Goal: Navigation & Orientation: Find specific page/section

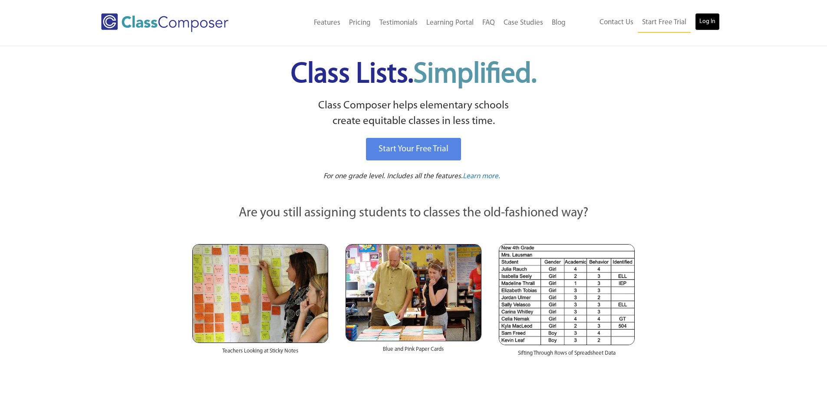
click at [708, 29] on link "Log In" at bounding box center [707, 21] width 25 height 17
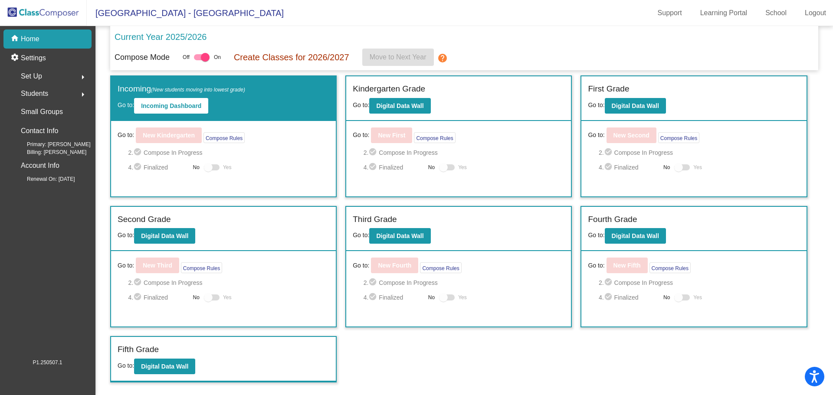
click at [444, 57] on mat-icon "help" at bounding box center [442, 58] width 10 height 10
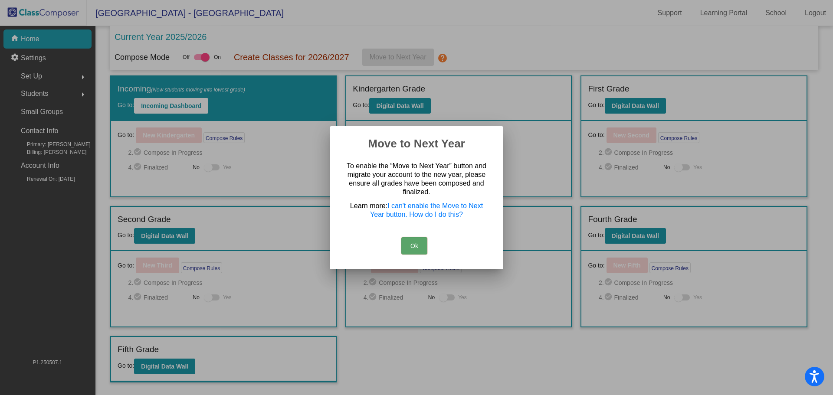
click at [490, 40] on div at bounding box center [416, 197] width 833 height 395
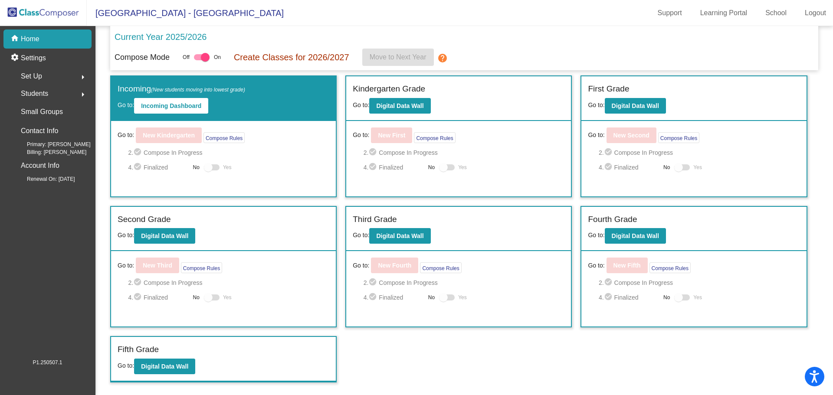
click at [59, 91] on div "Students arrow_right" at bounding box center [50, 93] width 83 height 17
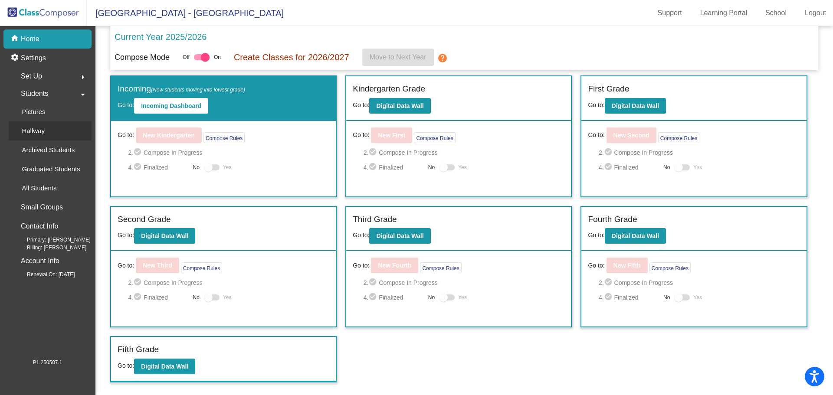
drag, startPoint x: 48, startPoint y: 132, endPoint x: 59, endPoint y: 134, distance: 11.9
click at [48, 131] on div "Hallway" at bounding box center [30, 131] width 43 height 19
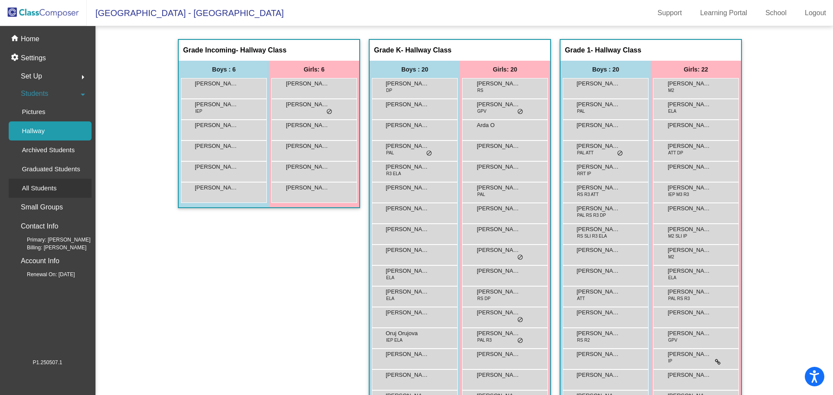
click at [48, 188] on p "All Students" at bounding box center [39, 188] width 35 height 10
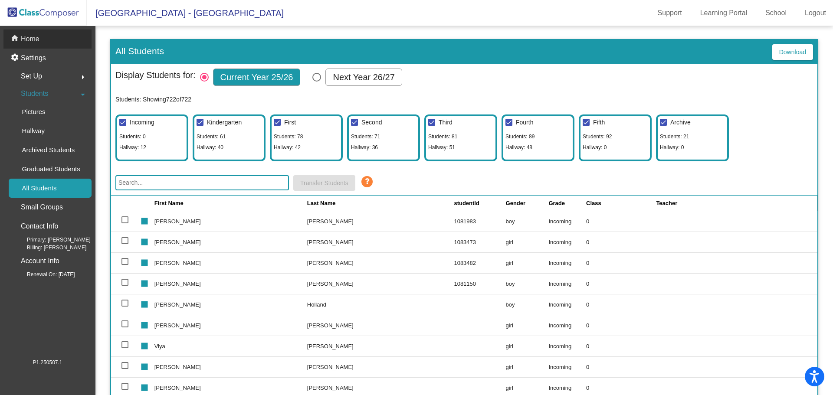
click at [58, 40] on div "home Home" at bounding box center [47, 39] width 88 height 19
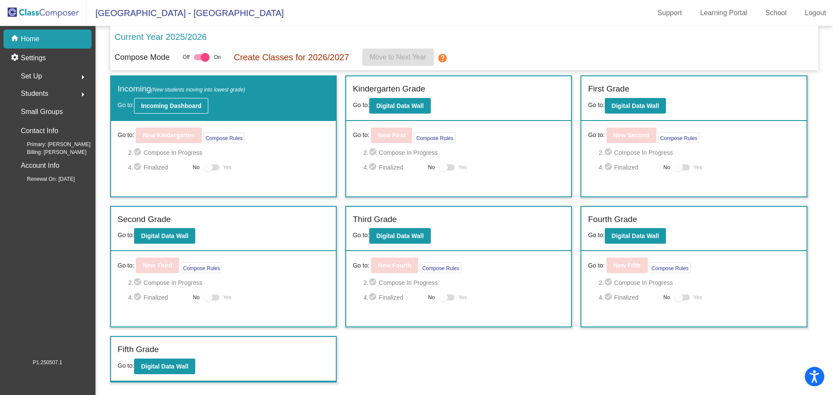
click at [166, 105] on b "Incoming Dashboard" at bounding box center [171, 105] width 60 height 7
click at [201, 60] on div at bounding box center [205, 57] width 9 height 9
click at [198, 60] on input "checkbox" at bounding box center [198, 60] width 0 height 0
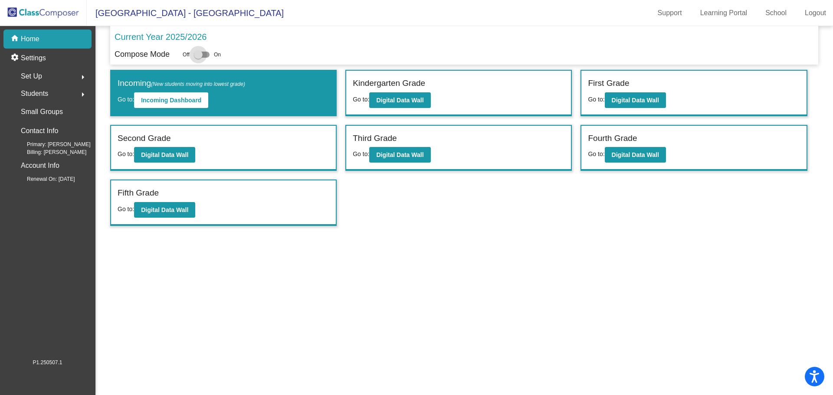
click at [205, 57] on div at bounding box center [202, 55] width 16 height 6
click at [198, 58] on input "checkbox" at bounding box center [198, 58] width 0 height 0
checkbox input "true"
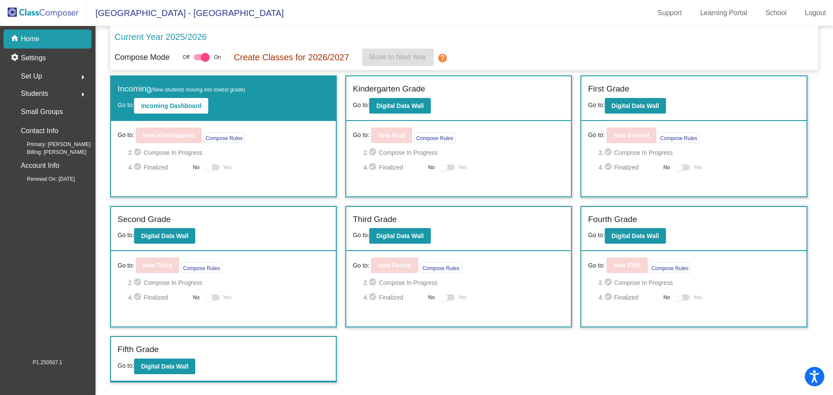
click at [559, 38] on div "Current Year 2025/2026" at bounding box center [465, 39] width 700 height 18
click at [561, 46] on div "Current Year 2025/2026" at bounding box center [465, 39] width 700 height 18
click at [164, 39] on p "Current Year 2025/2026" at bounding box center [161, 36] width 92 height 13
click at [57, 75] on div "Set Up arrow_right" at bounding box center [50, 76] width 83 height 17
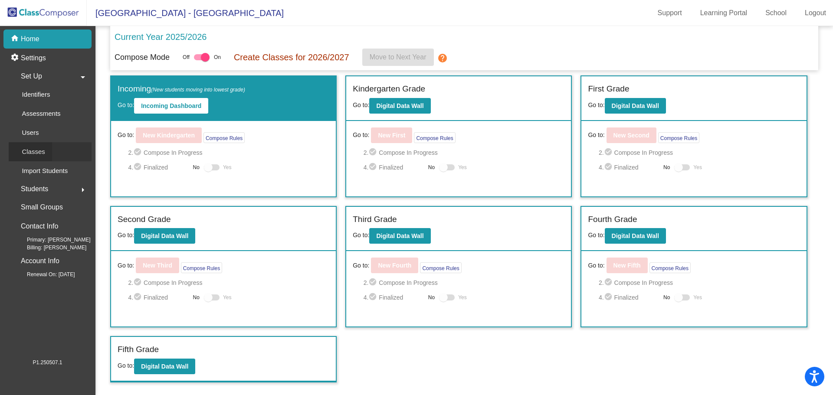
click at [59, 154] on link "Classes" at bounding box center [50, 151] width 83 height 19
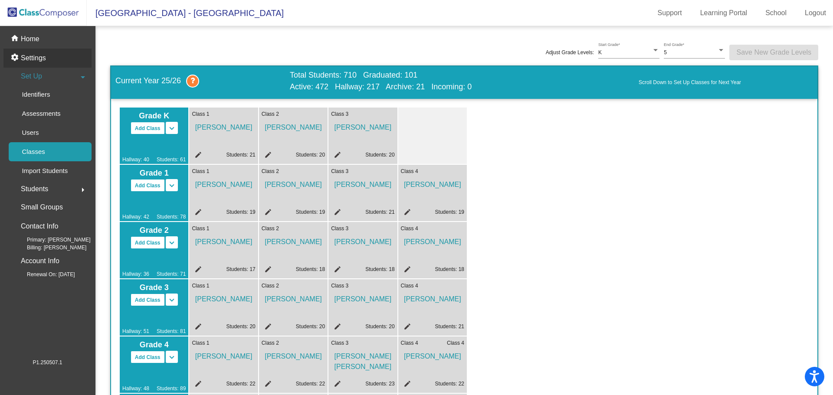
click at [41, 56] on p "Settings" at bounding box center [33, 58] width 25 height 10
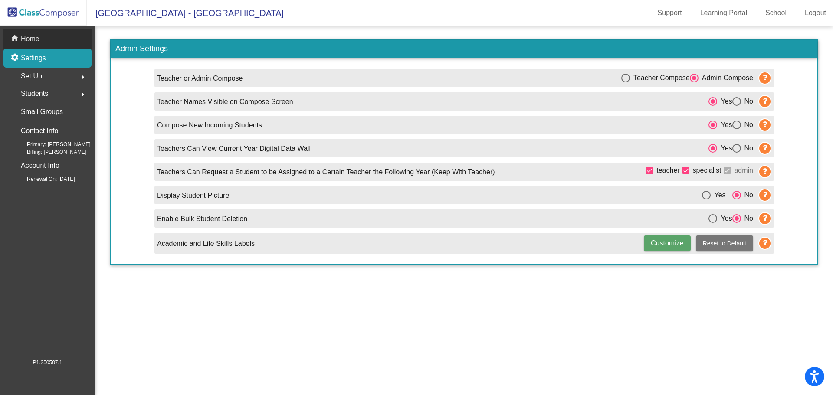
click at [26, 38] on p "Home" at bounding box center [30, 39] width 19 height 10
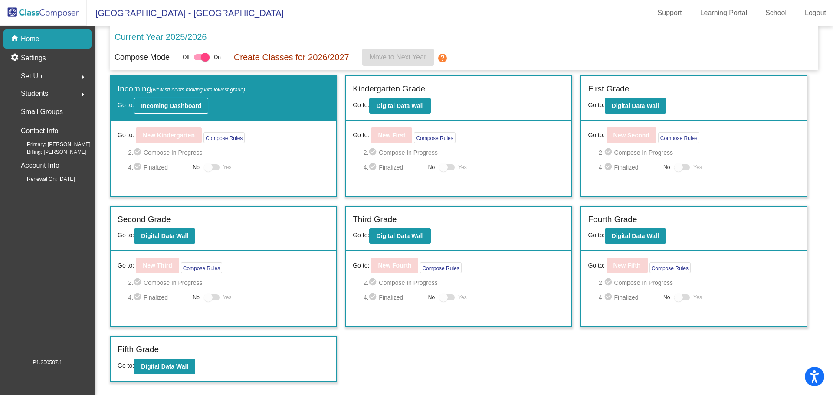
click at [157, 112] on button "Incoming Dashboard" at bounding box center [171, 106] width 74 height 16
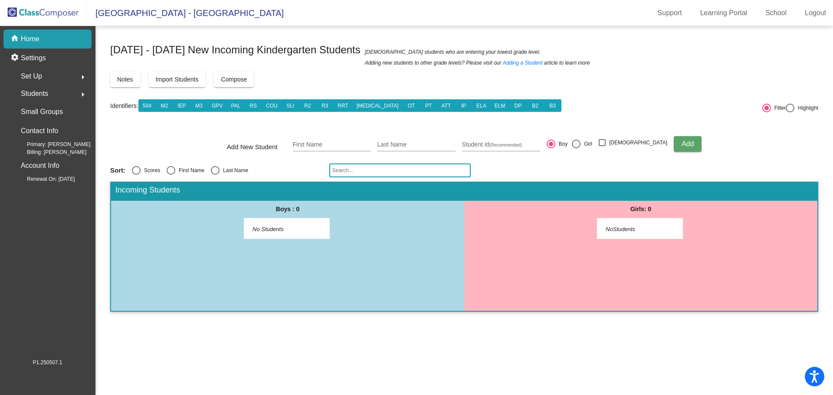
click at [34, 91] on span "Students" at bounding box center [34, 94] width 27 height 12
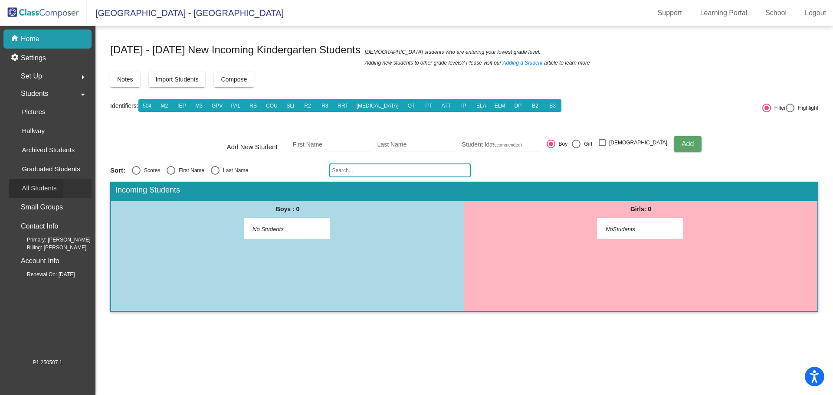
click at [49, 192] on p "All Students" at bounding box center [39, 188] width 35 height 10
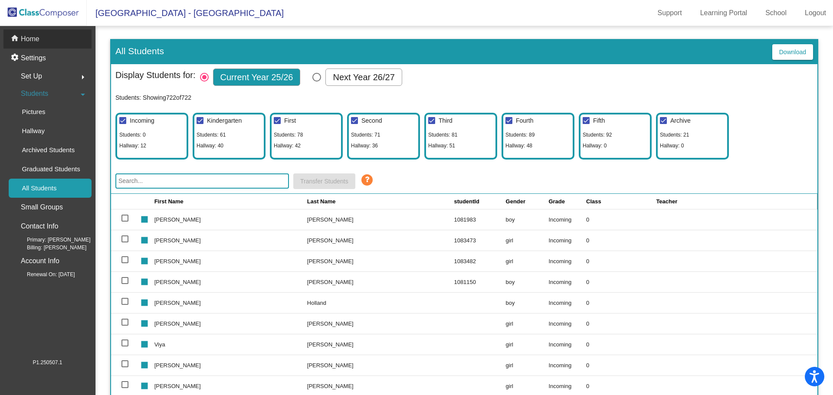
click at [46, 38] on div "home Home" at bounding box center [47, 39] width 88 height 19
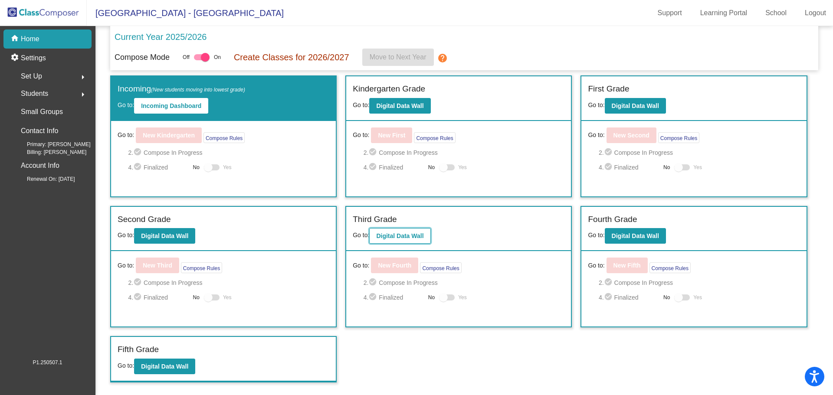
click at [406, 237] on b "Digital Data Wall" at bounding box center [399, 236] width 47 height 7
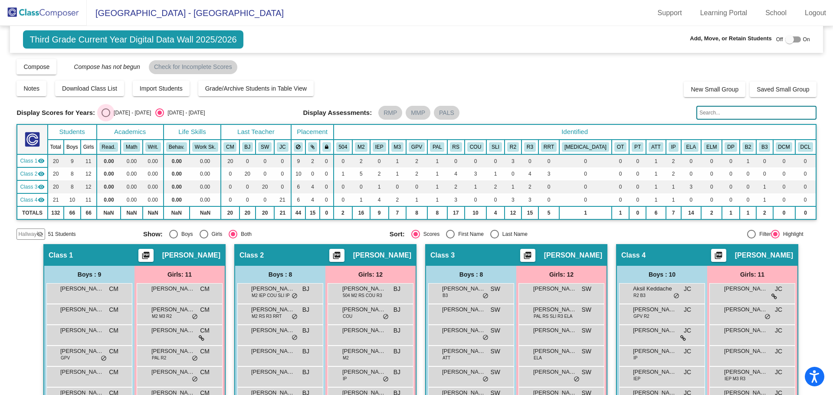
click at [107, 115] on div "Select an option" at bounding box center [106, 112] width 9 height 9
click at [106, 117] on input "[DATE] - [DATE]" at bounding box center [105, 117] width 0 height 0
radio input "true"
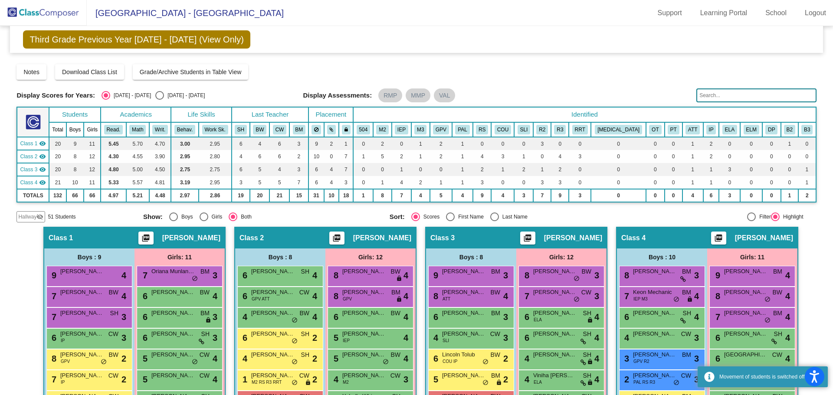
click at [36, 217] on span "Hallway" at bounding box center [27, 217] width 18 height 8
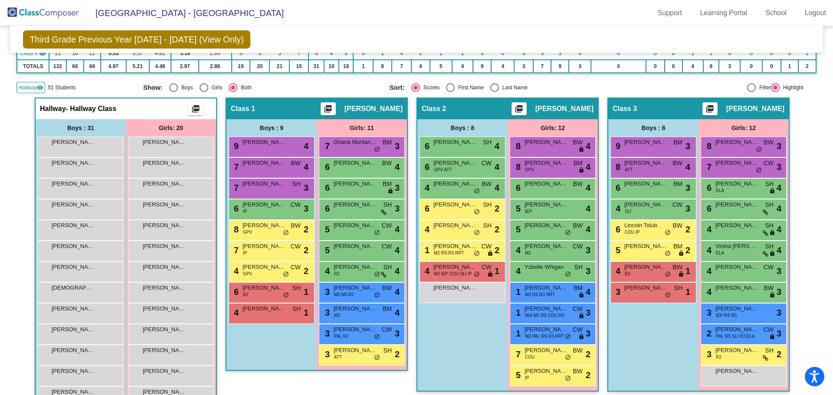
scroll to position [130, 0]
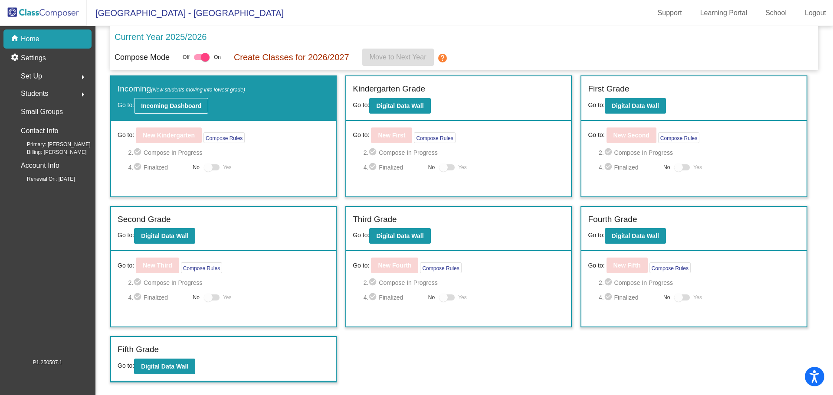
click at [171, 106] on b "Incoming Dashboard" at bounding box center [171, 105] width 60 height 7
click at [385, 108] on b "Digital Data Wall" at bounding box center [399, 105] width 47 height 7
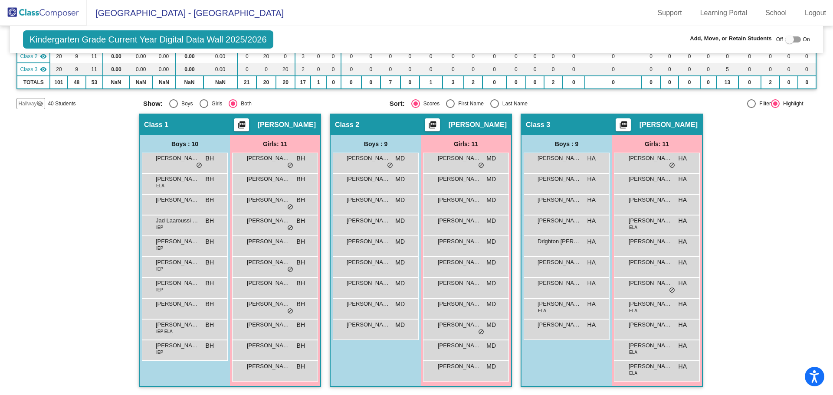
scroll to position [118, 0]
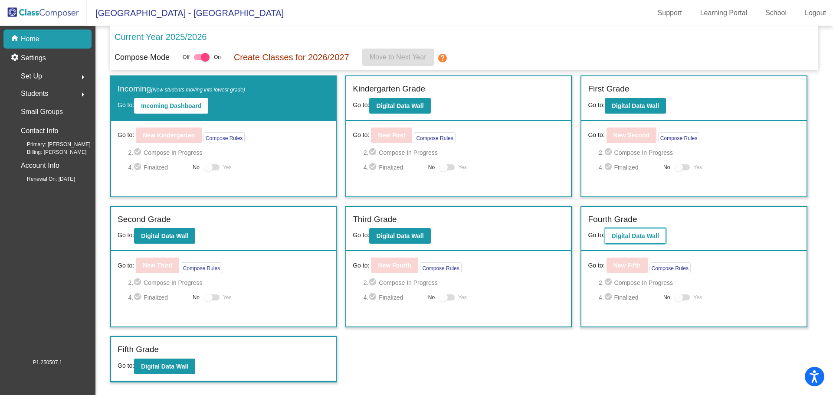
click at [629, 231] on button "Digital Data Wall" at bounding box center [635, 236] width 61 height 16
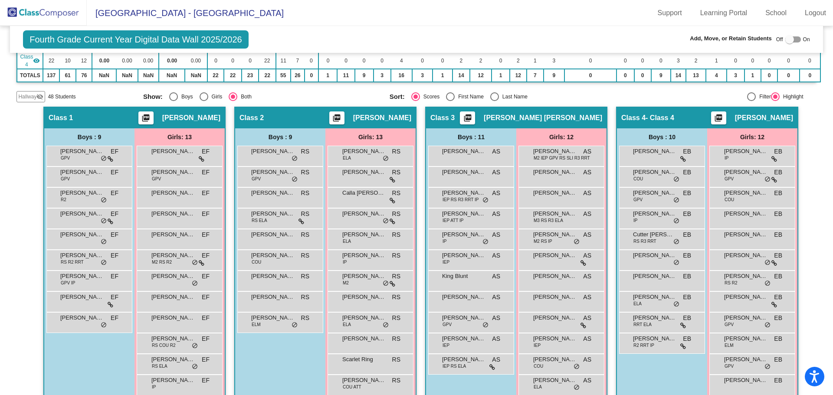
scroll to position [173, 0]
